Goal: Navigation & Orientation: Understand site structure

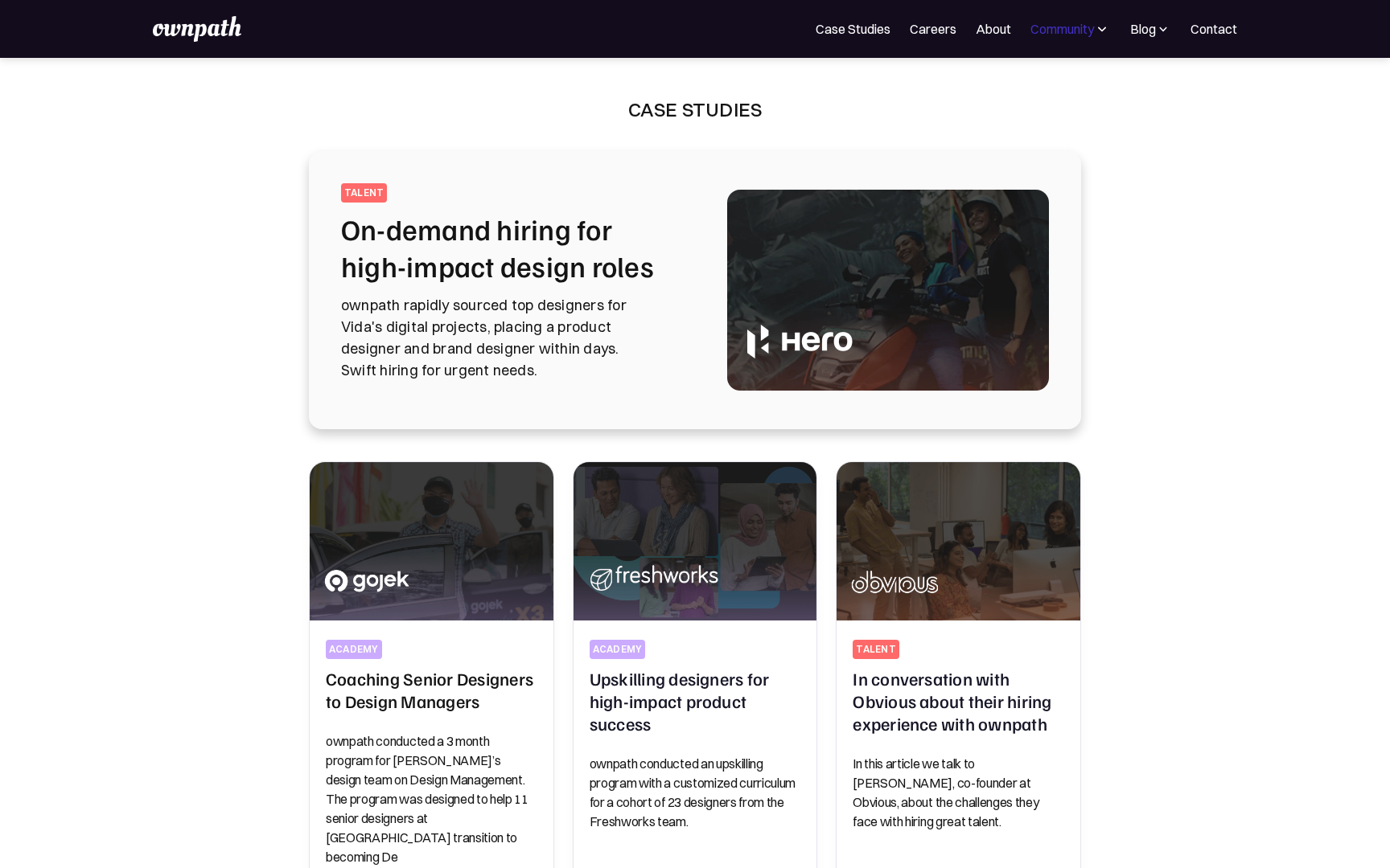
click at [1072, 29] on div "Community" at bounding box center [1062, 28] width 64 height 19
click at [1033, 128] on div "Resources" at bounding box center [1034, 124] width 60 height 19
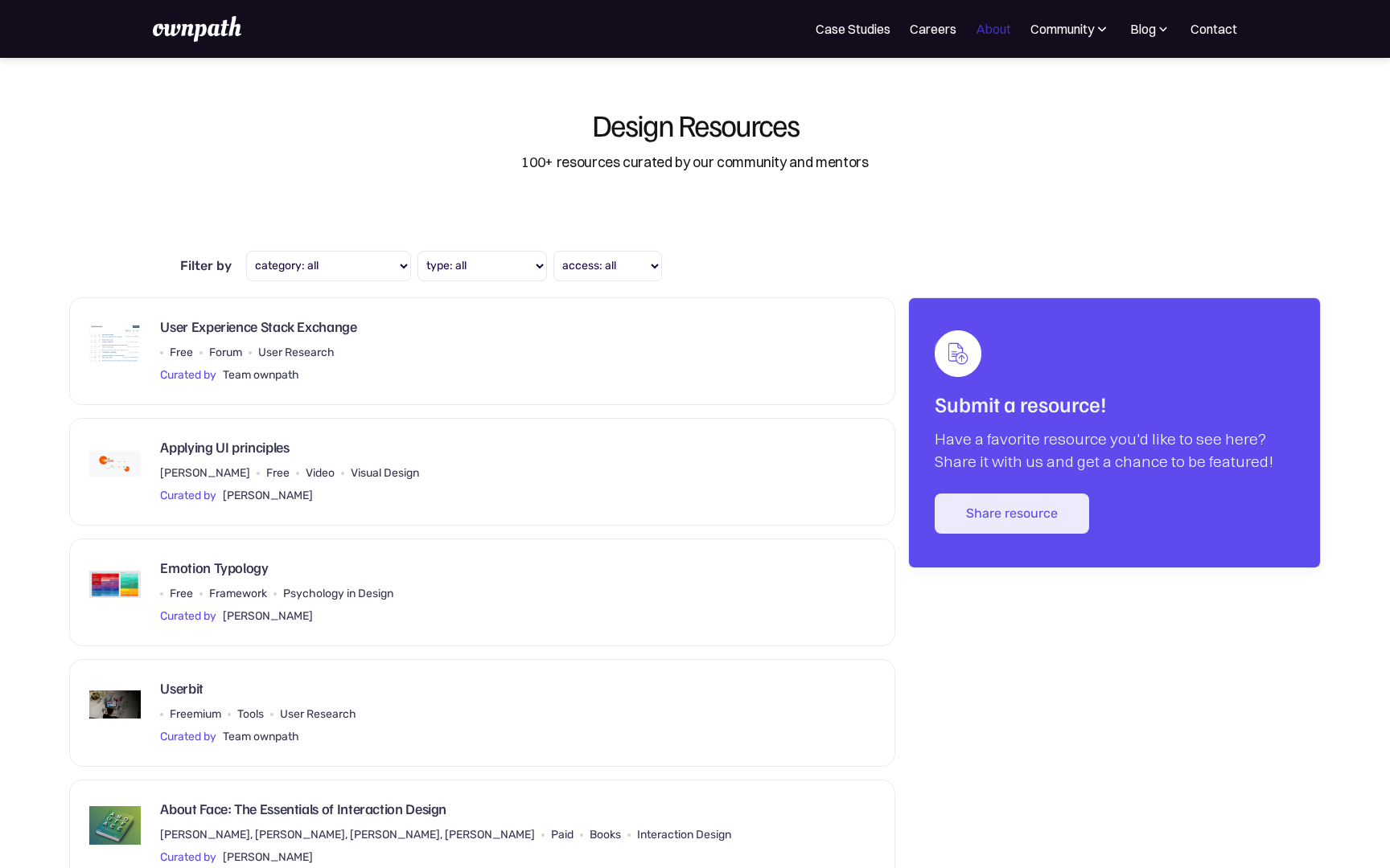
click at [998, 31] on link "About" at bounding box center [993, 28] width 35 height 19
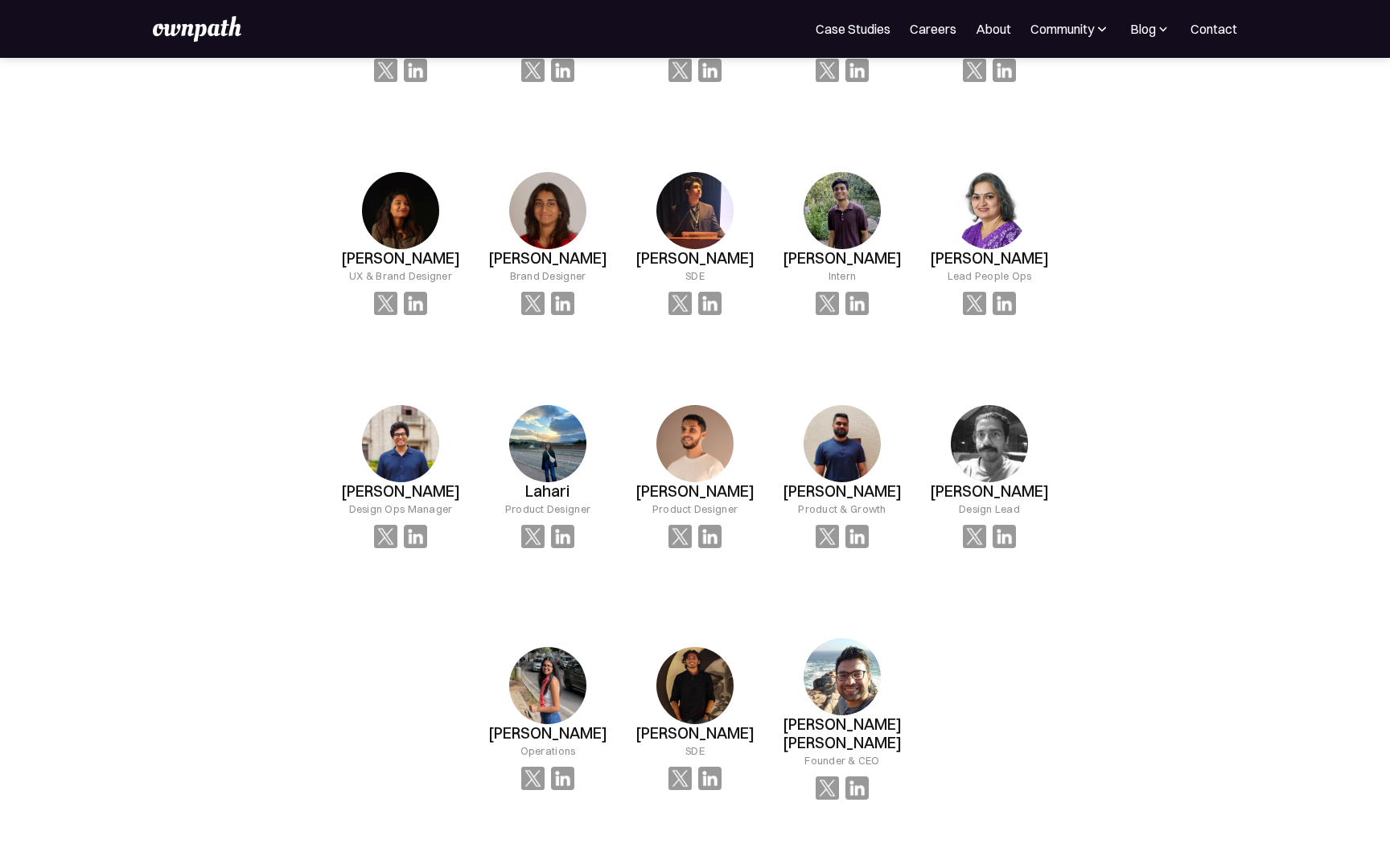
scroll to position [1298, 0]
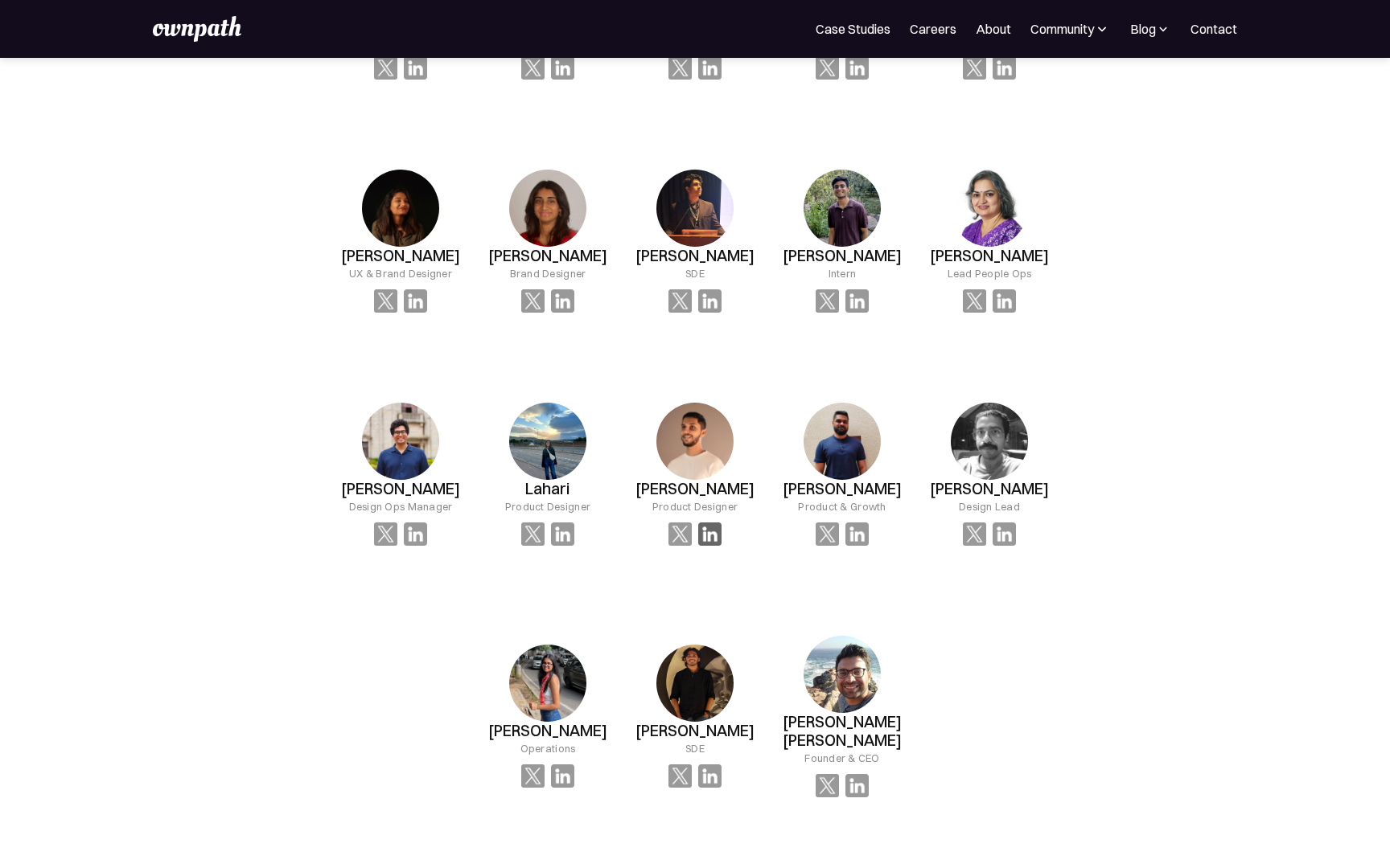
click at [707, 546] on img at bounding box center [709, 533] width 23 height 23
